Goal: Information Seeking & Learning: Learn about a topic

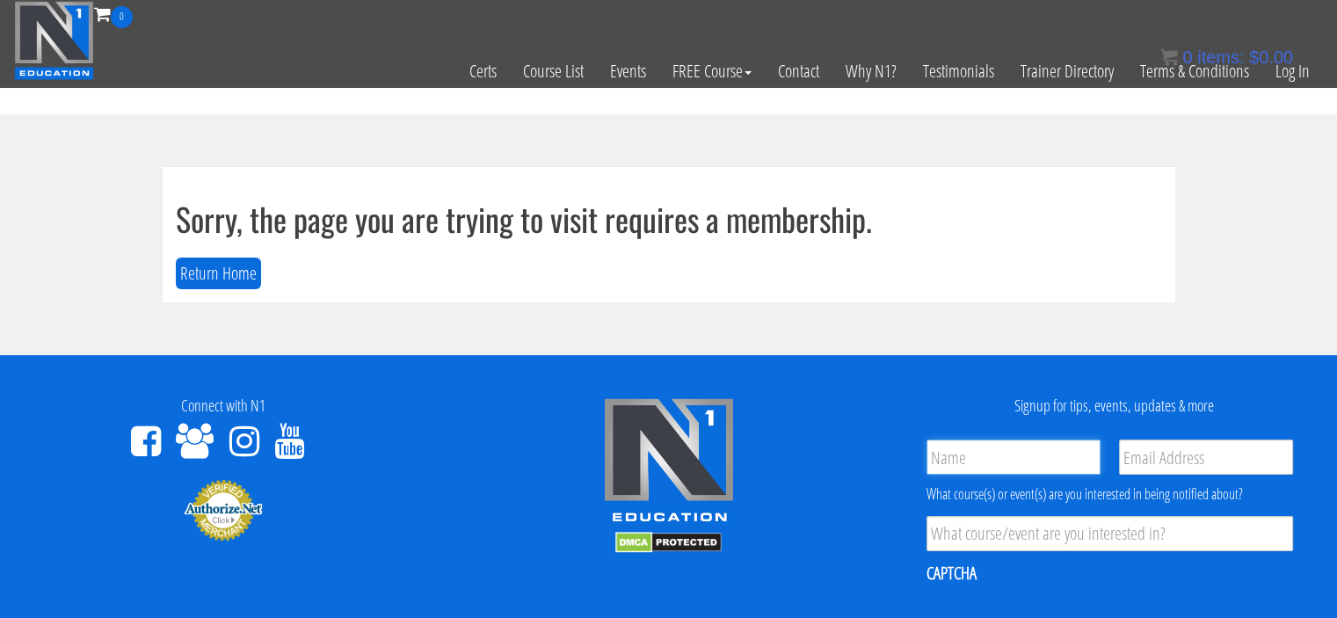
click at [978, 440] on input "Name *" at bounding box center [1013, 457] width 174 height 35
type input "[PERSON_NAME]"
type input "Shanayasingh.26898@gmail.com"
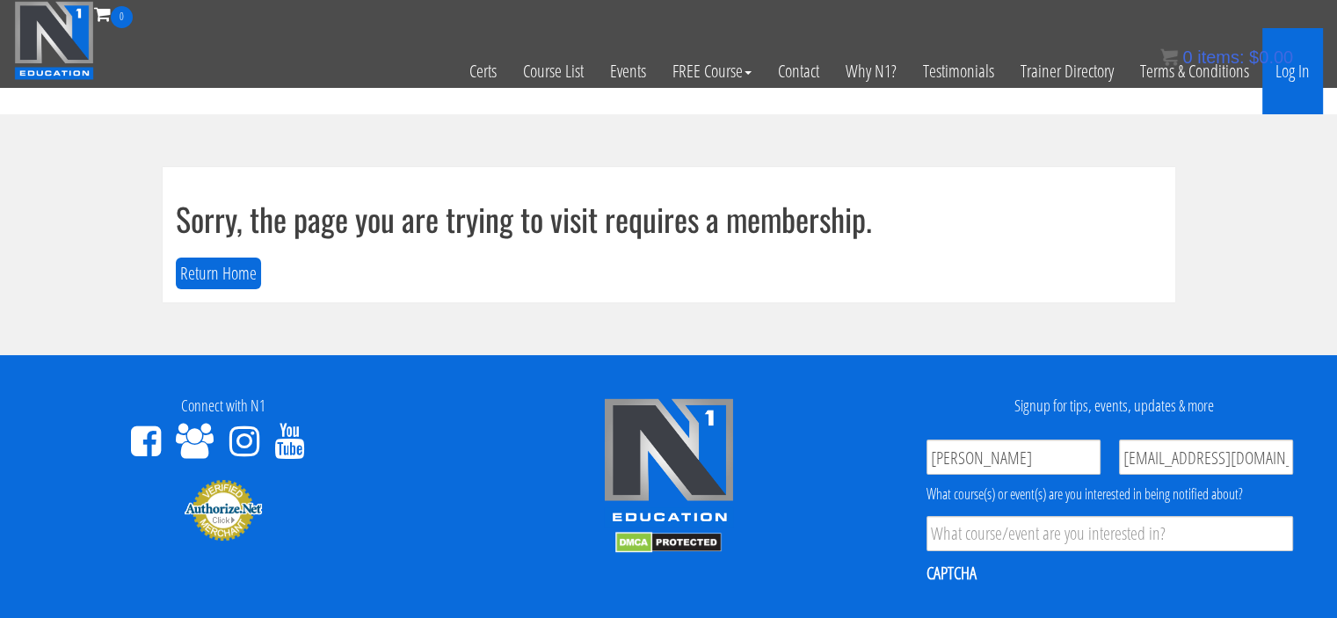
click at [1306, 80] on link "Log In" at bounding box center [1292, 71] width 61 height 86
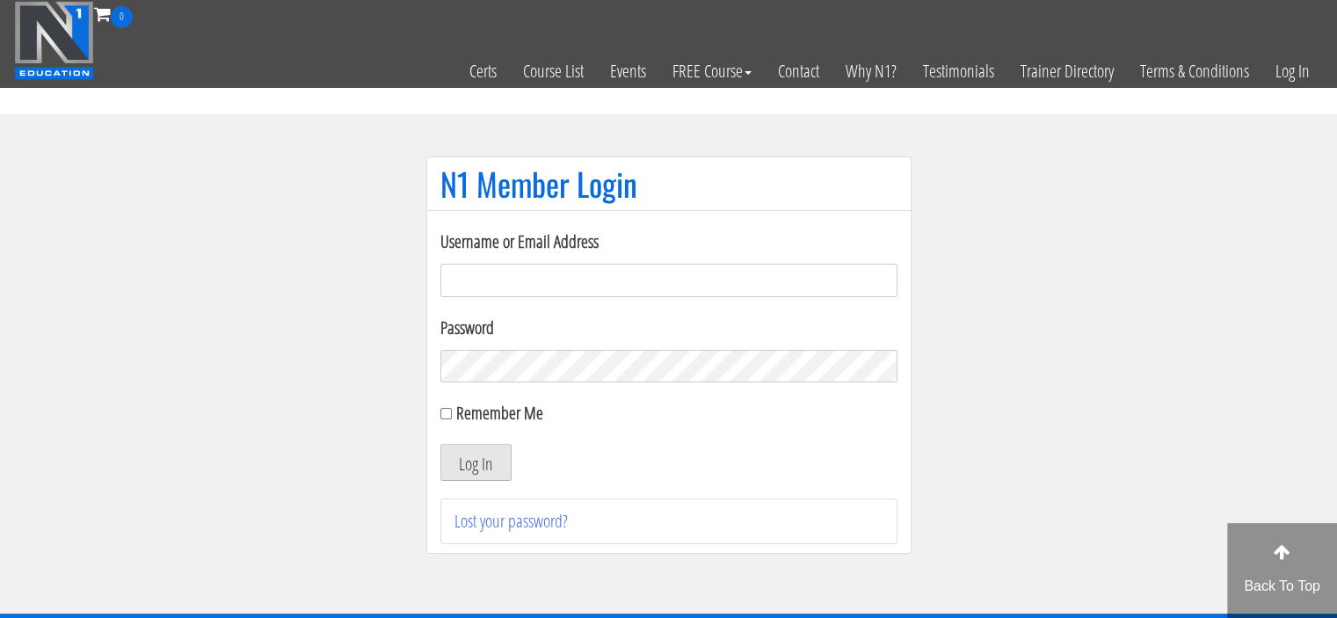
type input "Meghna.25898@gmail.com"
click at [493, 467] on button "Log In" at bounding box center [475, 462] width 71 height 37
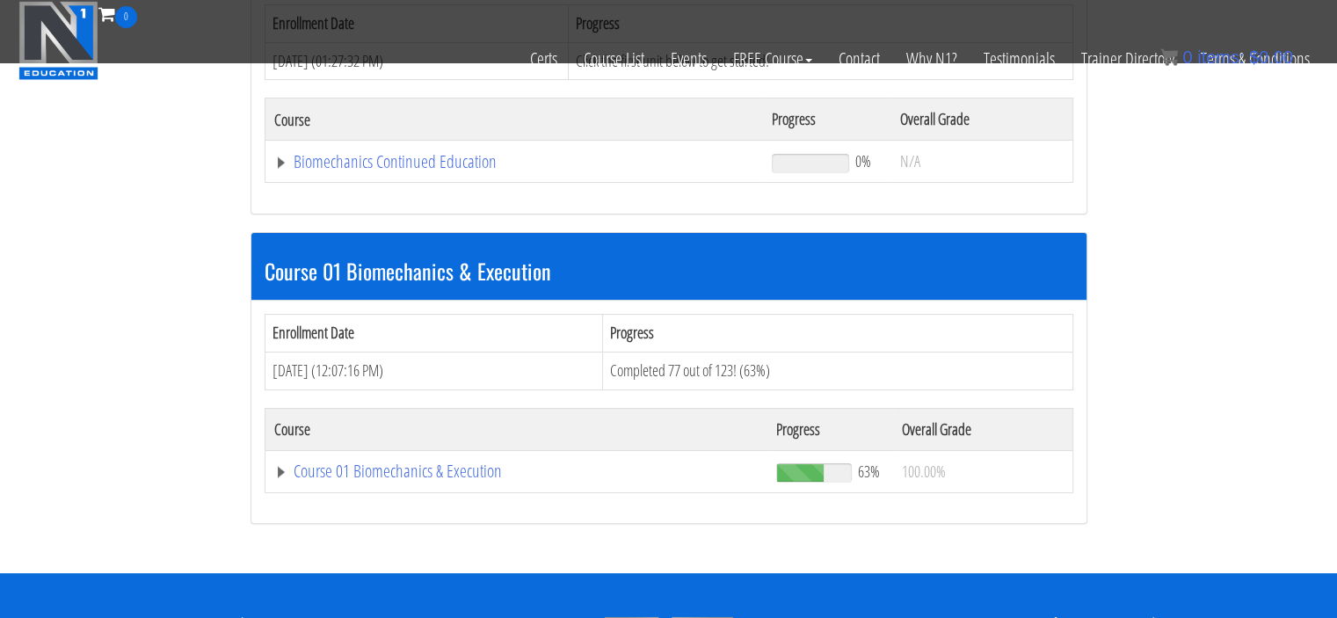
scroll to position [339, 0]
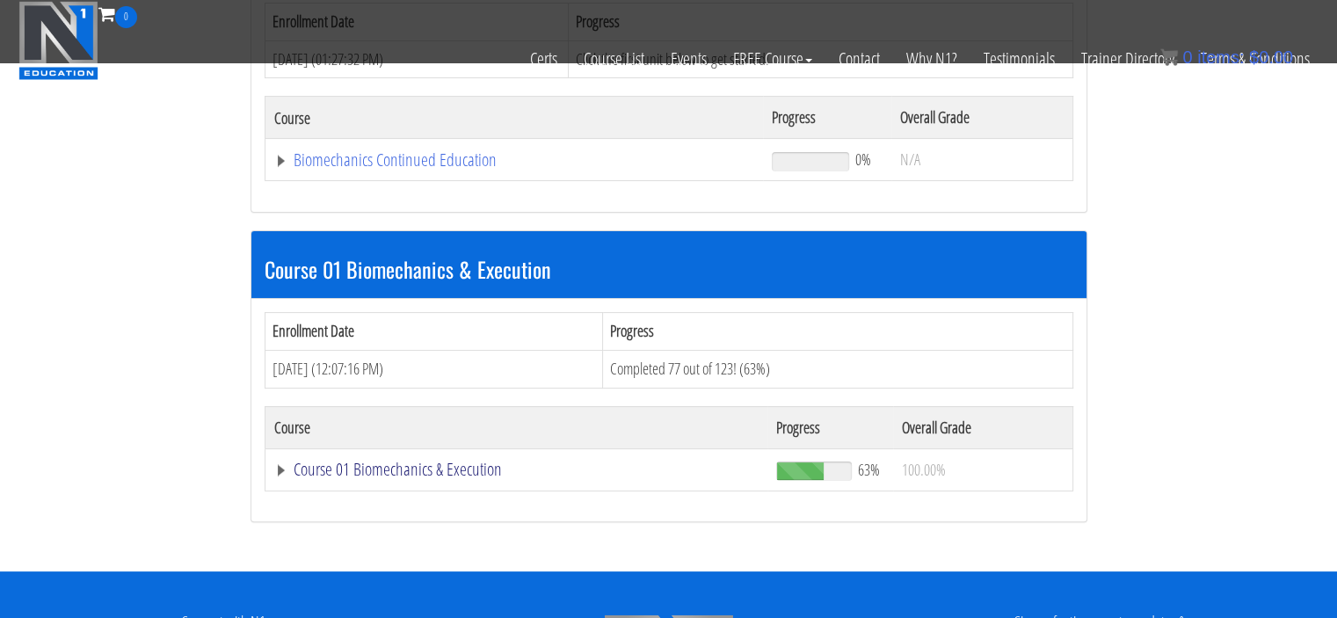
click at [315, 467] on link "Course 01 Biomechanics & Execution" at bounding box center [516, 470] width 485 height 18
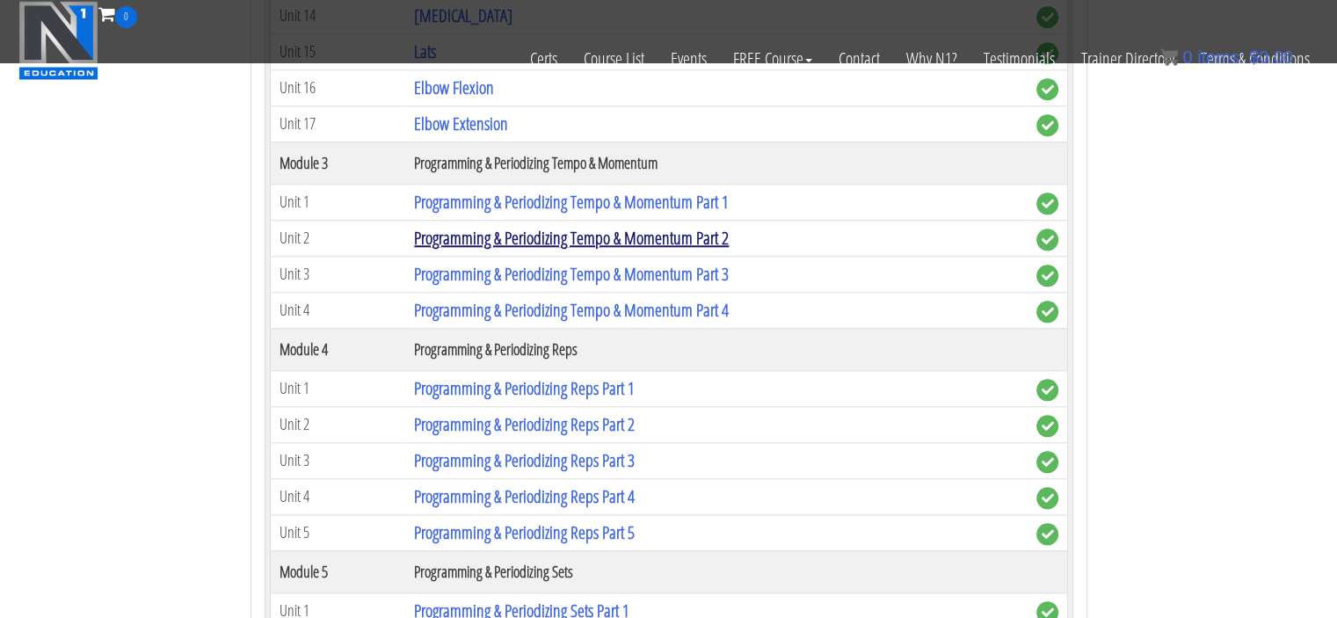
scroll to position [1714, 0]
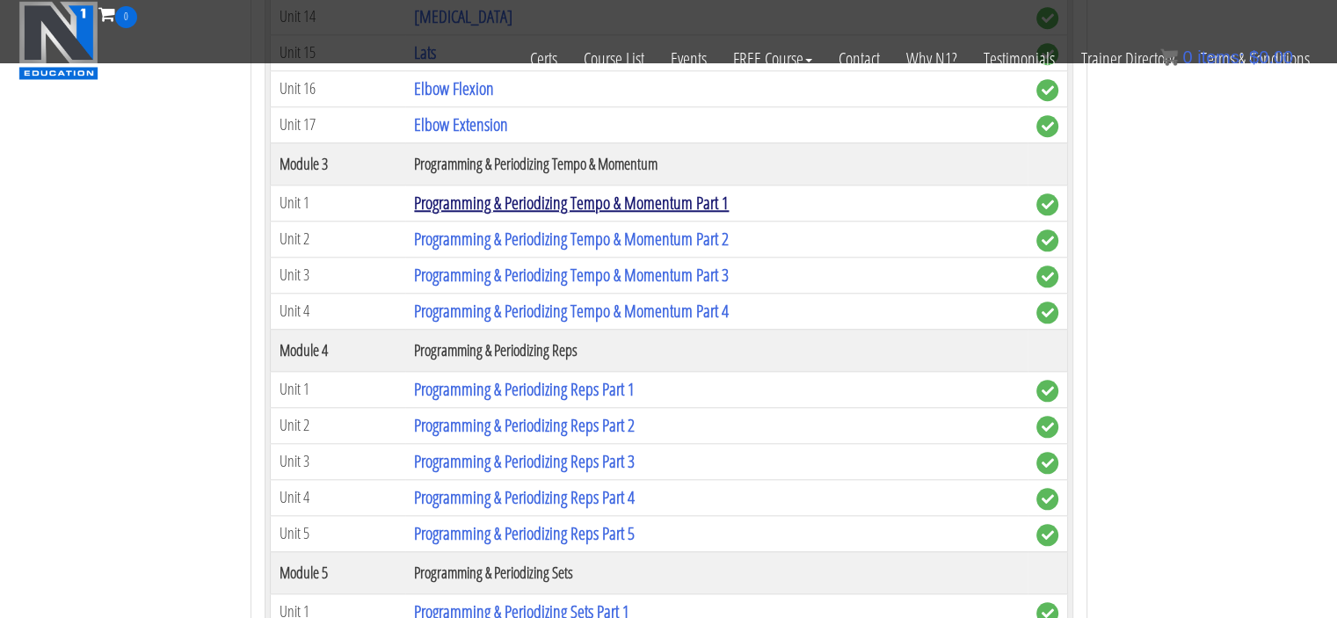
click at [640, 195] on link "Programming & Periodizing Tempo & Momentum Part 1" at bounding box center [571, 203] width 315 height 24
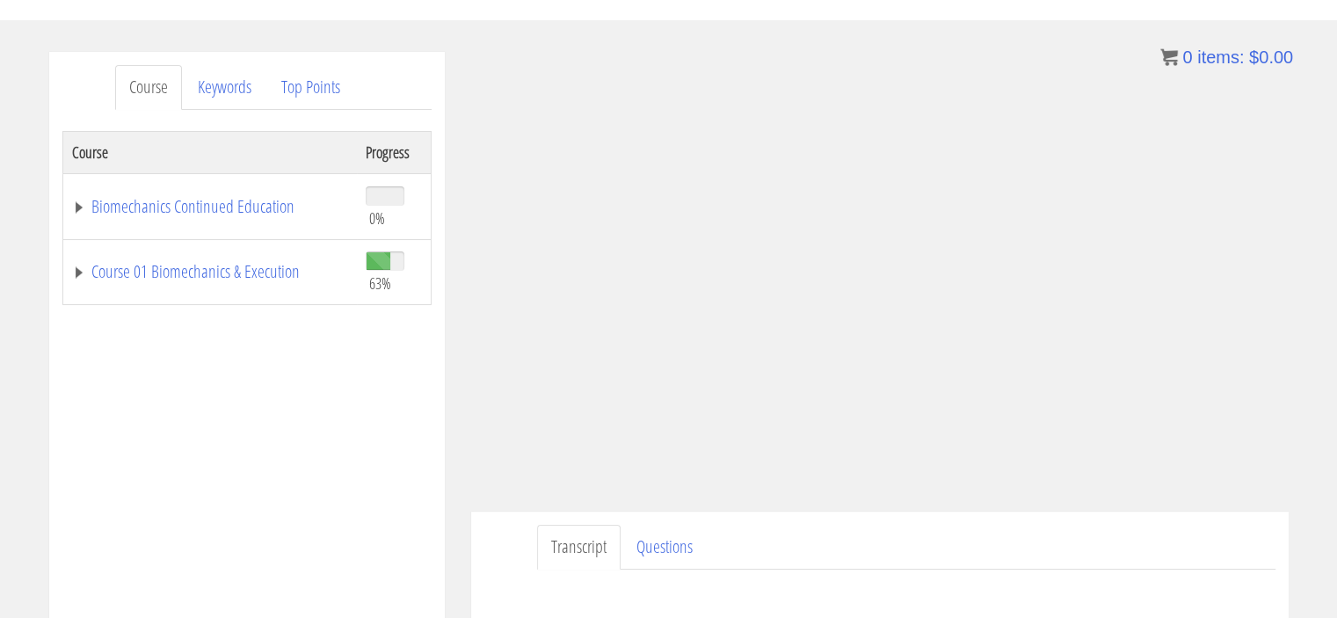
scroll to position [176, 0]
